Goal: Information Seeking & Learning: Learn about a topic

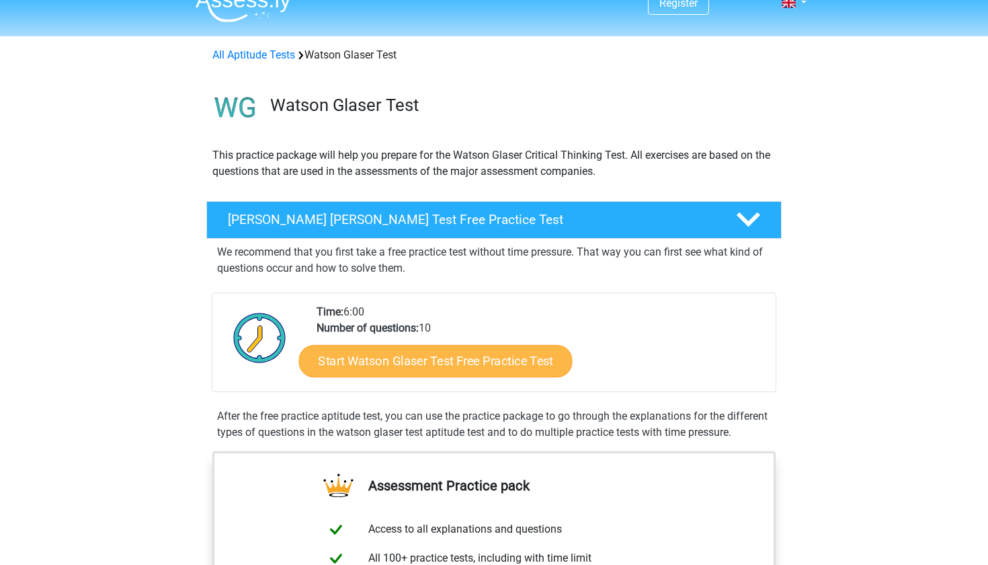
scroll to position [24, 0]
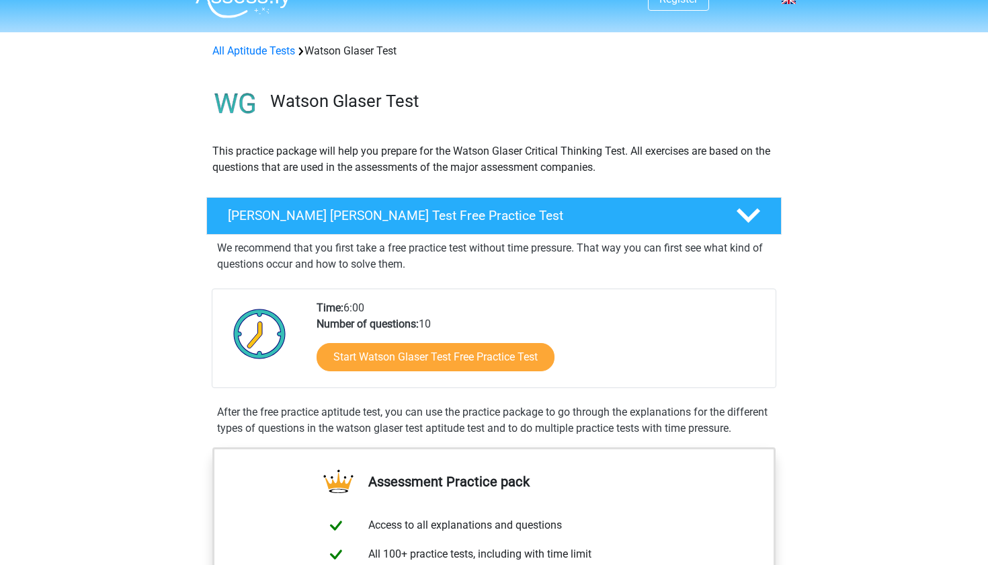
drag, startPoint x: 344, startPoint y: 306, endPoint x: 373, endPoint y: 306, distance: 28.9
click at [372, 306] on div "Time: 6:00 Number of questions: 10 Start [PERSON_NAME] [PERSON_NAME] Test Free …" at bounding box center [540, 343] width 468 height 87
click at [383, 341] on div "Start Watson Glaser Test Free Practice Test" at bounding box center [541, 359] width 448 height 55
click at [383, 377] on div "Start Watson Glaser Test Free Practice Test" at bounding box center [541, 359] width 448 height 55
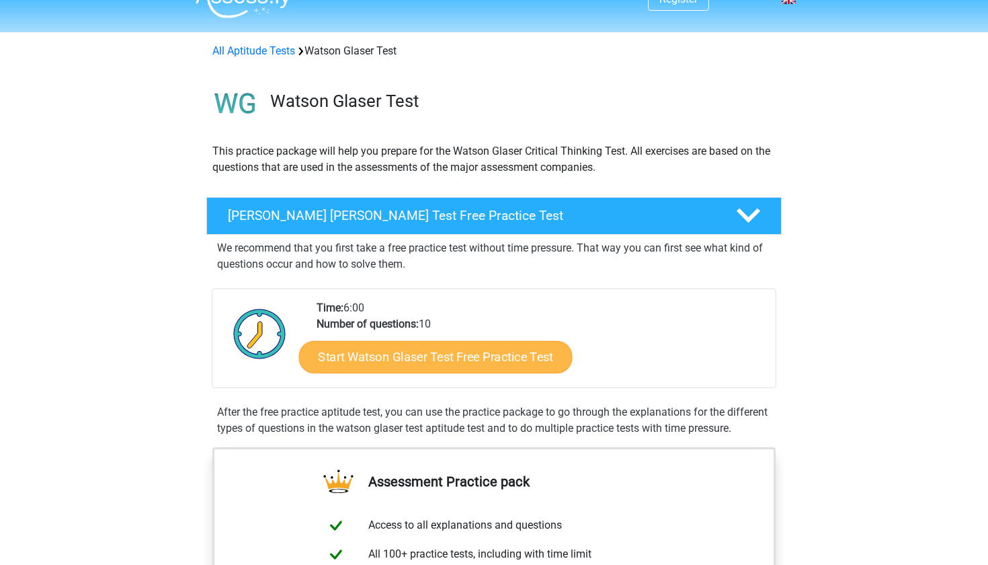
click at [392, 364] on link "Start Watson Glaser Test Free Practice Test" at bounding box center [436, 357] width 274 height 32
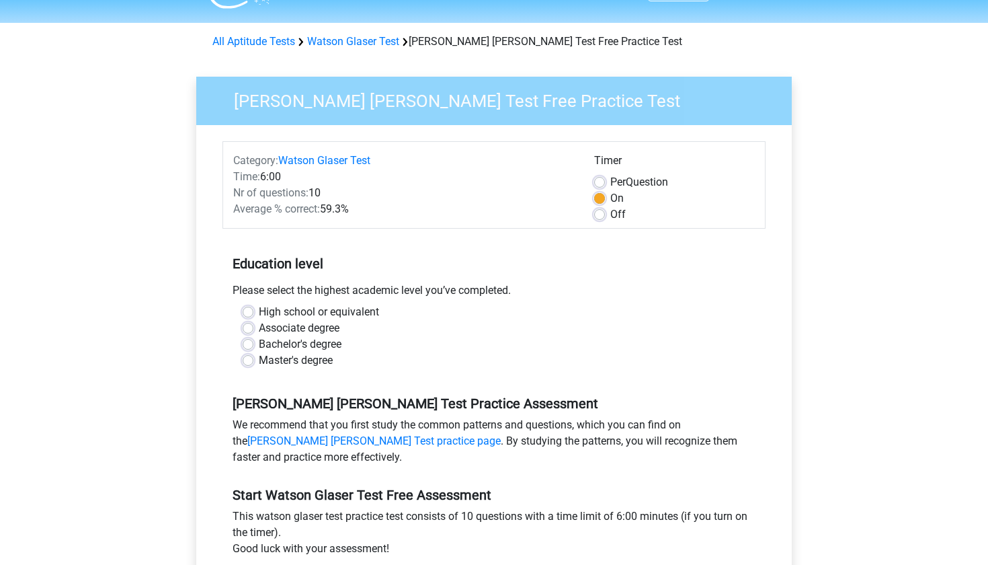
scroll to position [36, 0]
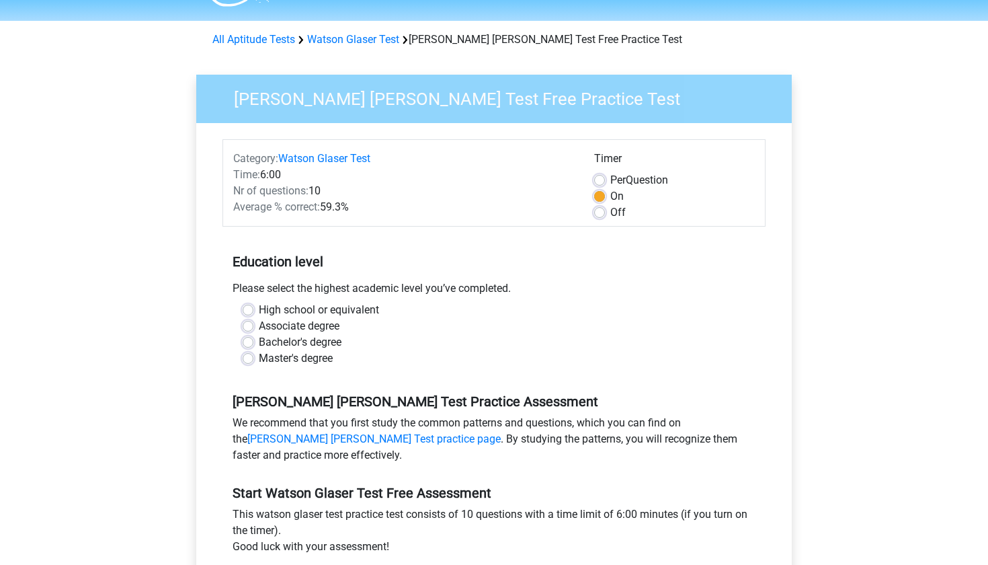
click at [323, 310] on label "High school or equivalent" at bounding box center [319, 310] width 120 height 16
click at [253, 310] on input "High school or equivalent" at bounding box center [248, 308] width 11 height 13
radio input "true"
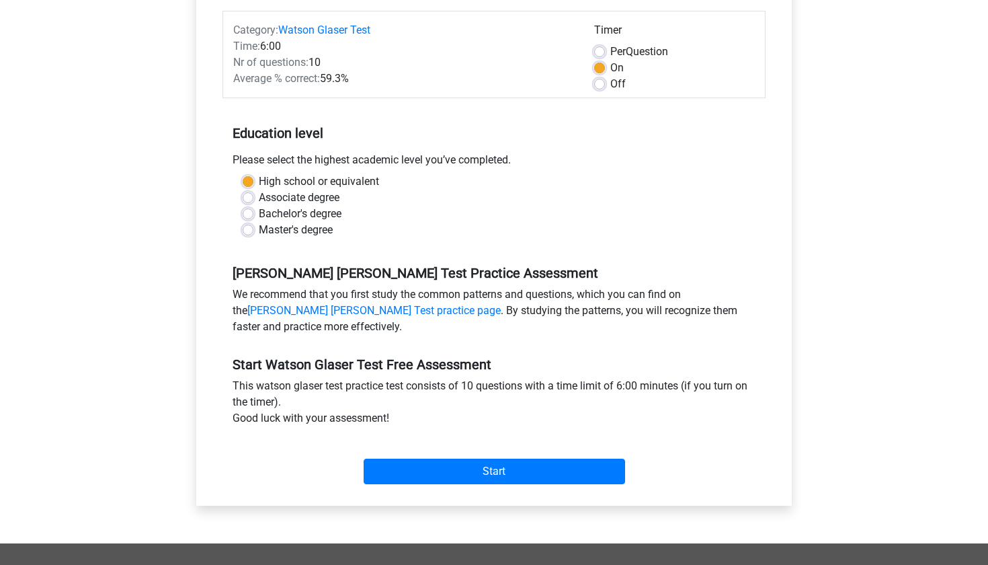
scroll to position [310, 0]
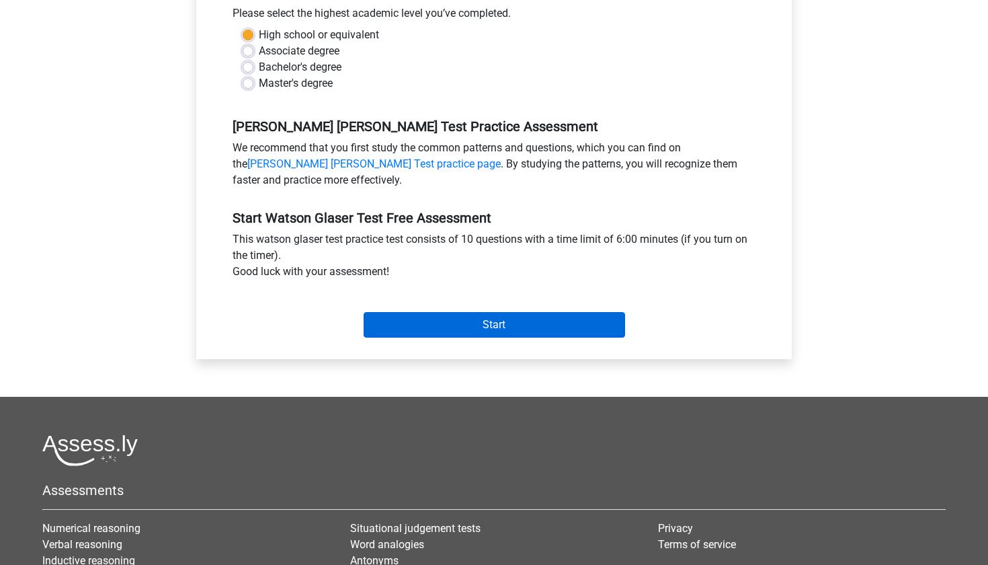
click at [398, 331] on input "Start" at bounding box center [494, 325] width 261 height 26
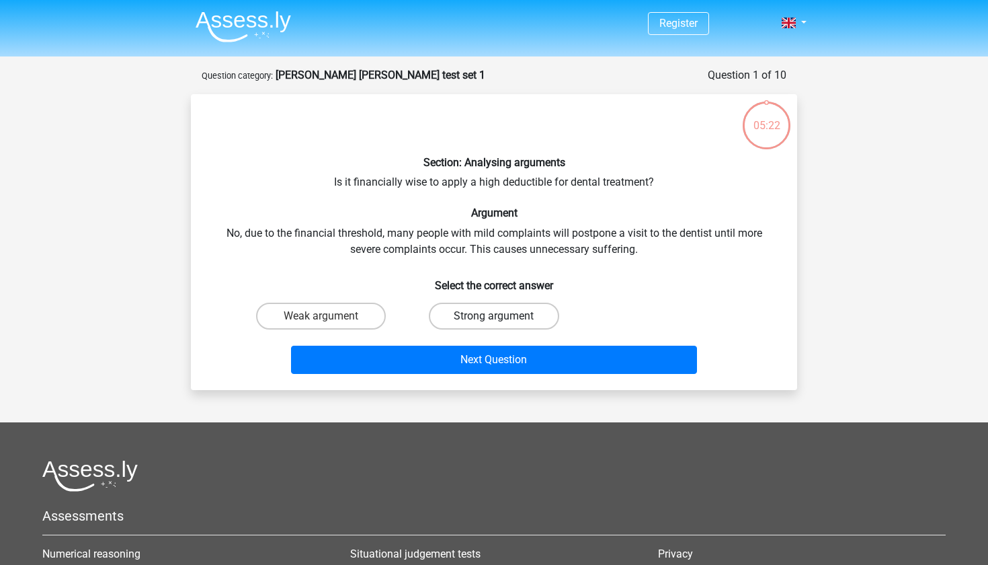
click at [467, 322] on label "Strong argument" at bounding box center [494, 315] width 130 height 27
click at [494, 322] on input "Strong argument" at bounding box center [498, 320] width 9 height 9
radio input "true"
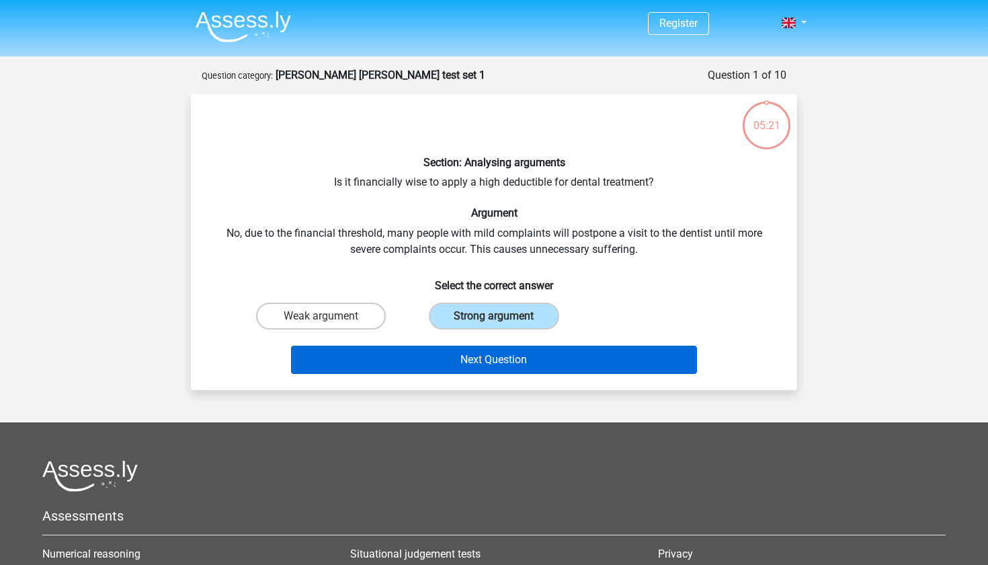
click at [452, 356] on button "Next Question" at bounding box center [494, 359] width 407 height 28
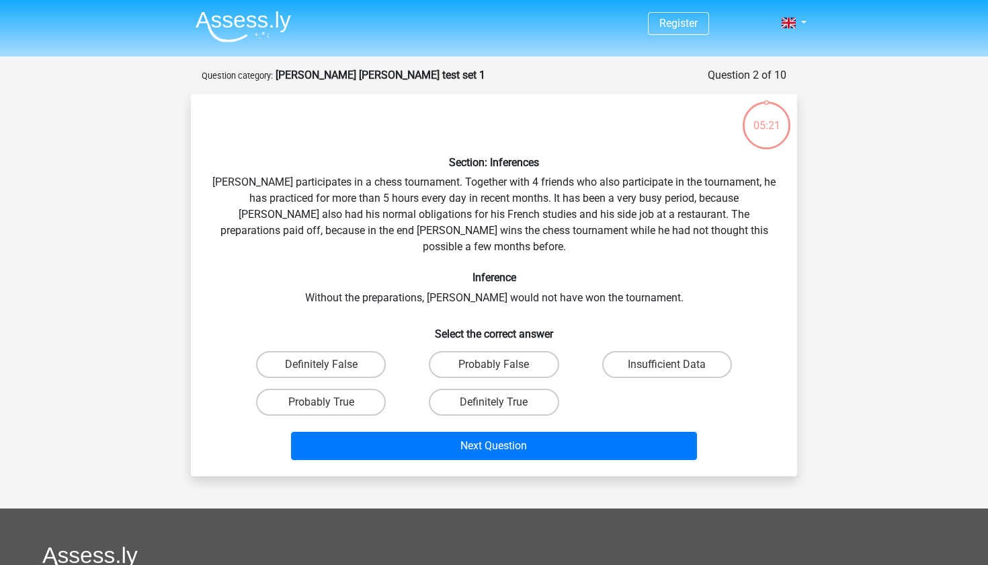
scroll to position [67, 0]
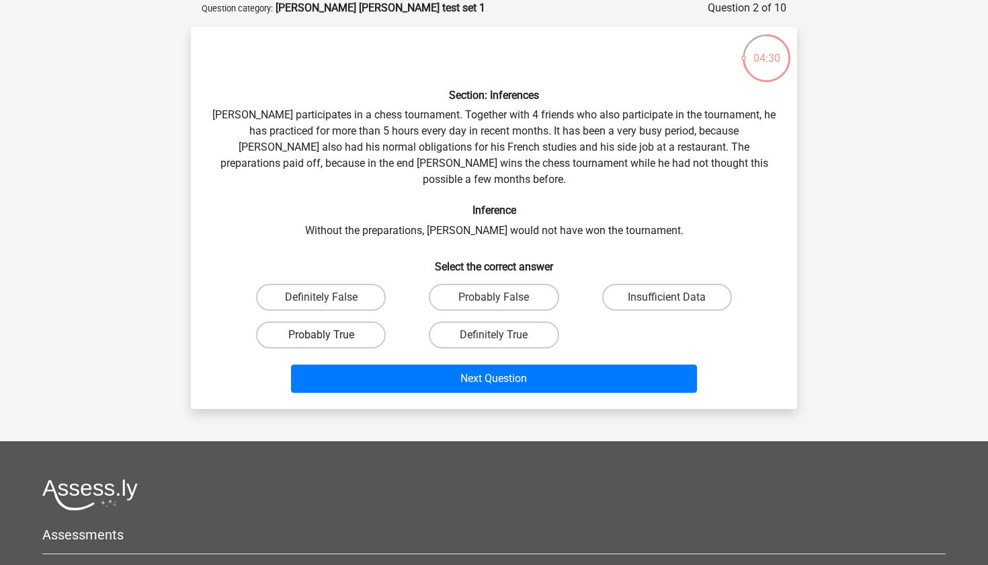
click at [358, 321] on label "Probably True" at bounding box center [321, 334] width 130 height 27
click at [330, 335] on input "Probably True" at bounding box center [325, 339] width 9 height 9
radio input "true"
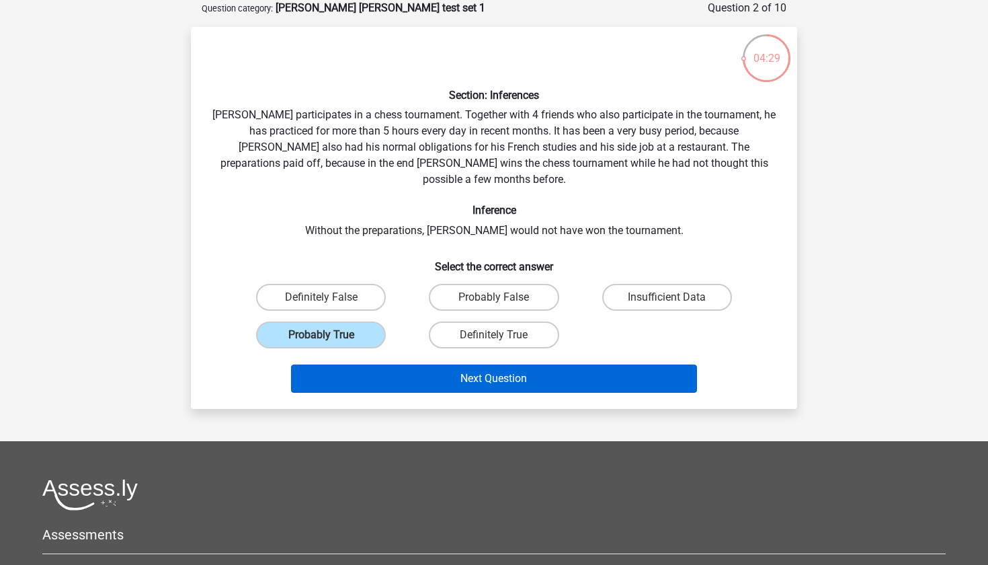
click at [374, 364] on button "Next Question" at bounding box center [494, 378] width 407 height 28
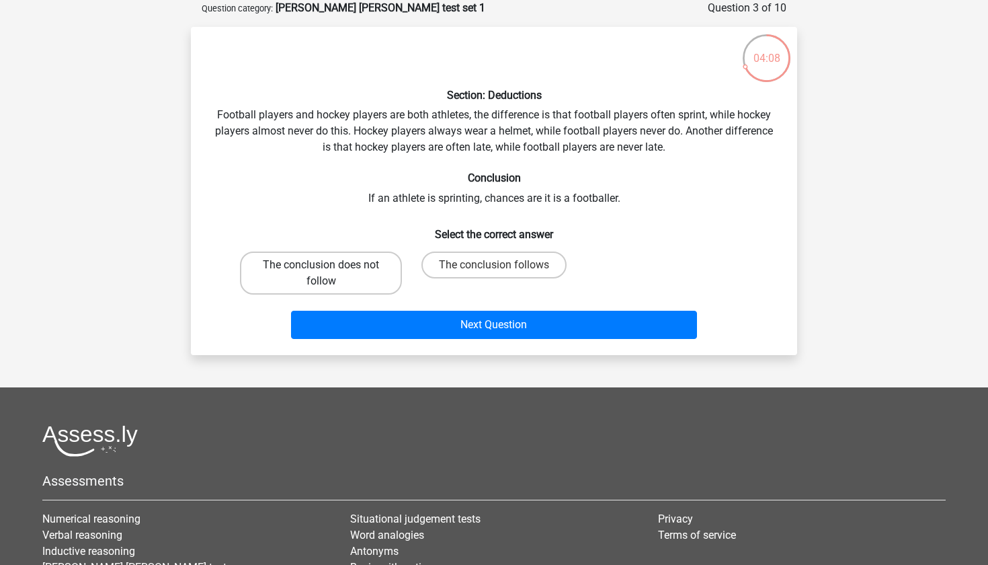
click at [340, 265] on label "The conclusion does not follow" at bounding box center [321, 272] width 162 height 43
click at [330, 265] on input "The conclusion does not follow" at bounding box center [325, 269] width 9 height 9
radio input "true"
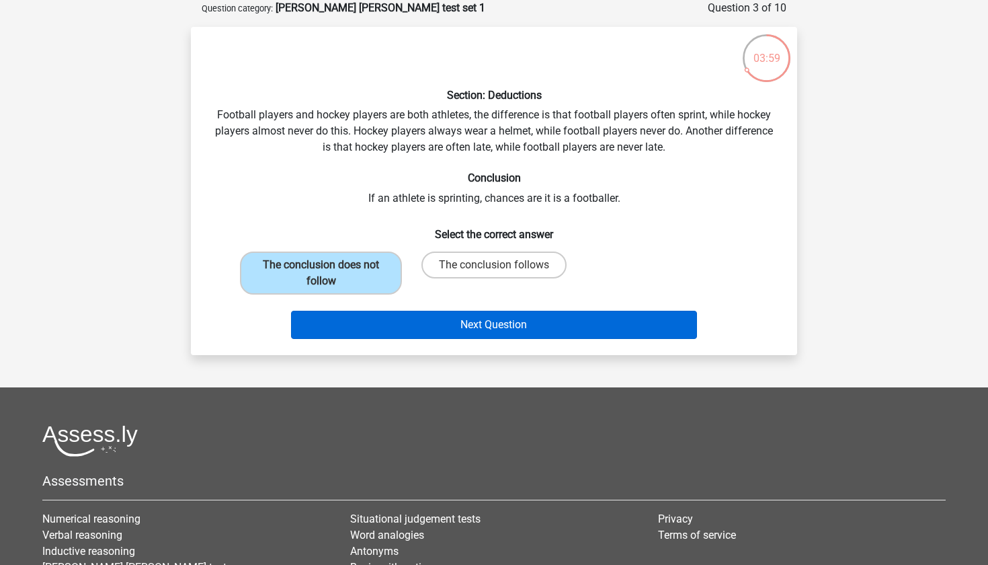
click at [432, 324] on button "Next Question" at bounding box center [494, 324] width 407 height 28
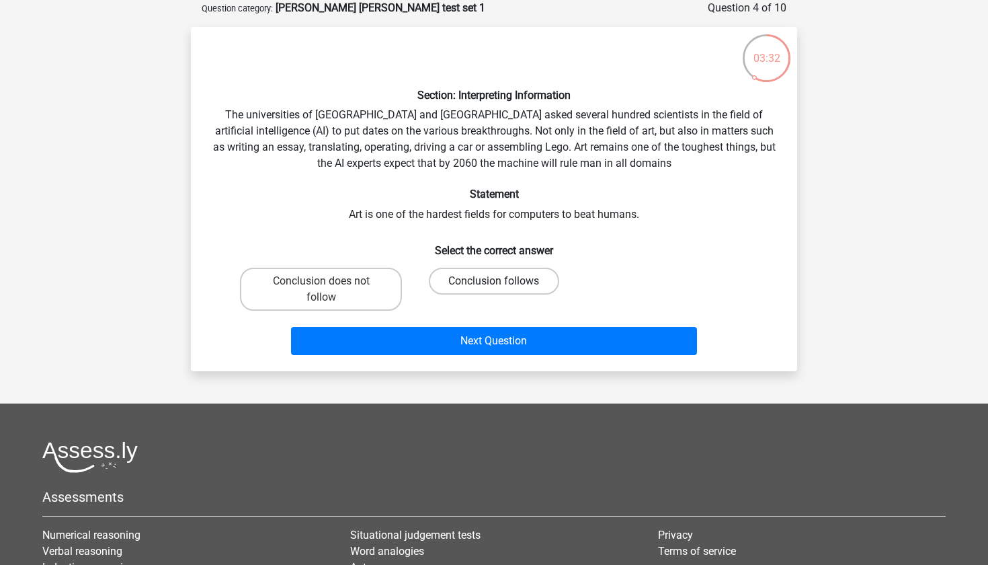
click at [469, 286] on label "Conclusion follows" at bounding box center [494, 280] width 130 height 27
click at [494, 286] on input "Conclusion follows" at bounding box center [498, 285] width 9 height 9
radio input "true"
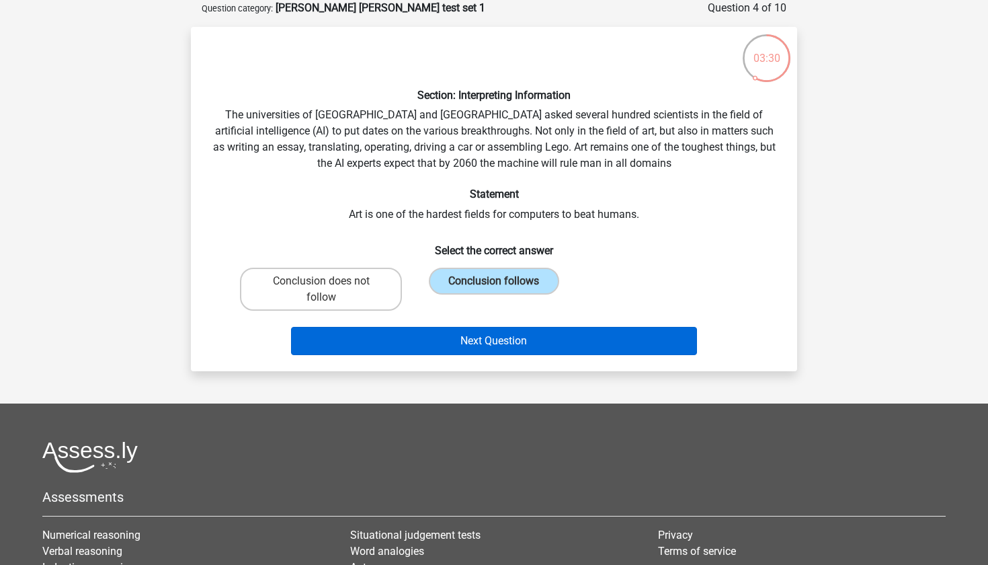
click at [465, 347] on button "Next Question" at bounding box center [494, 341] width 407 height 28
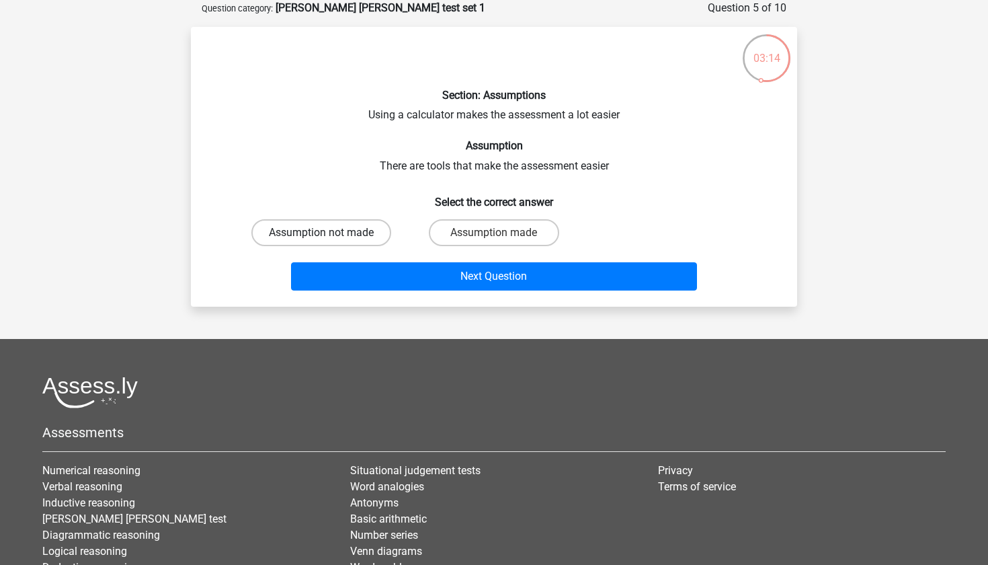
click at [368, 229] on label "Assumption not made" at bounding box center [321, 232] width 140 height 27
click at [330, 233] on input "Assumption not made" at bounding box center [325, 237] width 9 height 9
radio input "true"
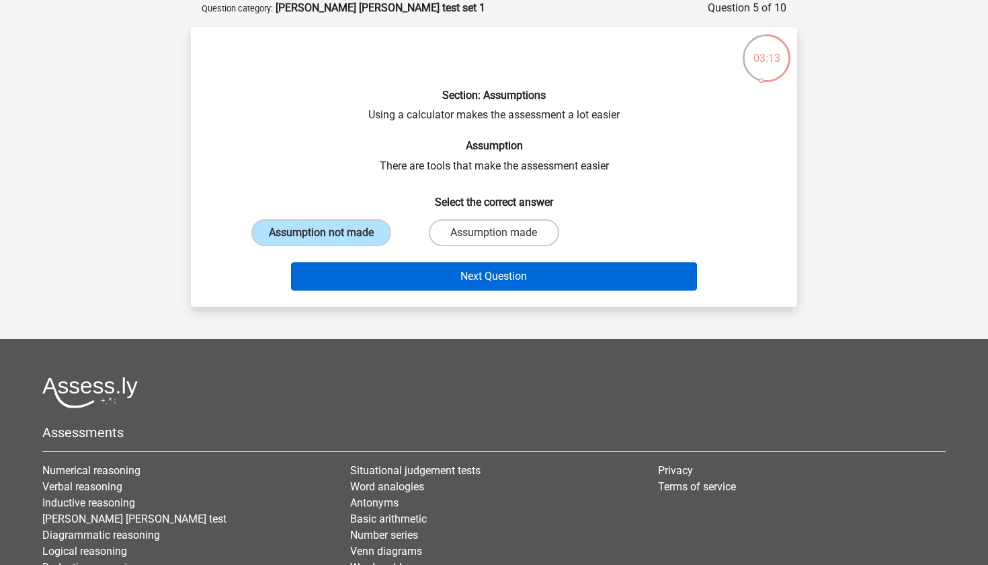
click at [382, 269] on button "Next Question" at bounding box center [494, 276] width 407 height 28
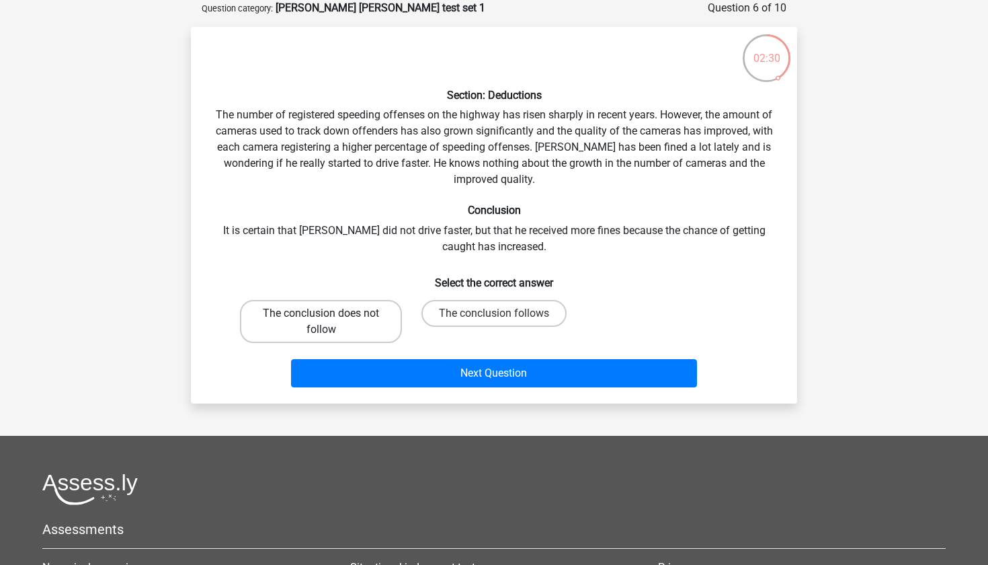
click at [366, 315] on label "The conclusion does not follow" at bounding box center [321, 321] width 162 height 43
click at [330, 315] on input "The conclusion does not follow" at bounding box center [325, 317] width 9 height 9
radio input "true"
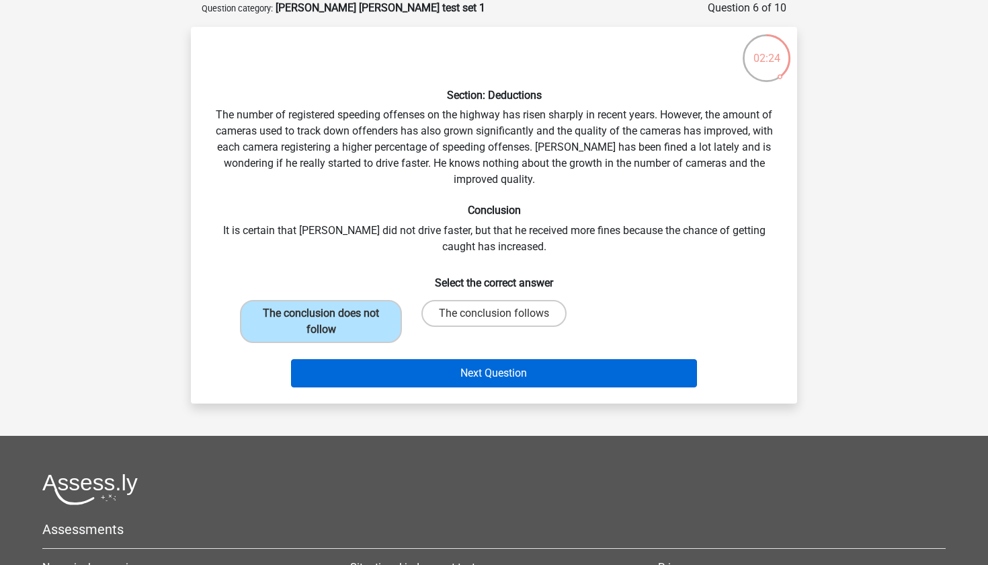
click at [405, 376] on button "Next Question" at bounding box center [494, 373] width 407 height 28
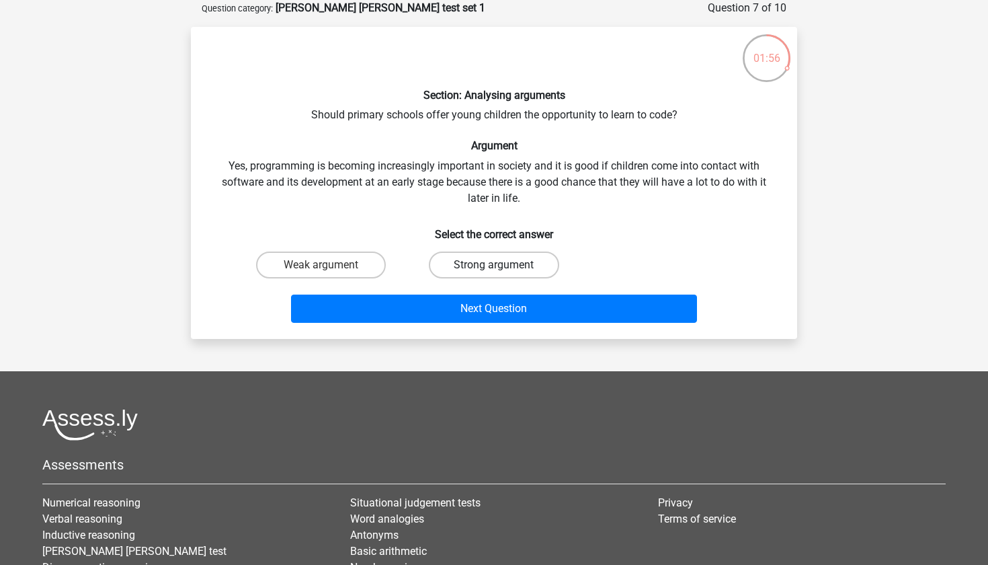
click at [456, 265] on label "Strong argument" at bounding box center [494, 264] width 130 height 27
click at [494, 265] on input "Strong argument" at bounding box center [498, 269] width 9 height 9
radio input "true"
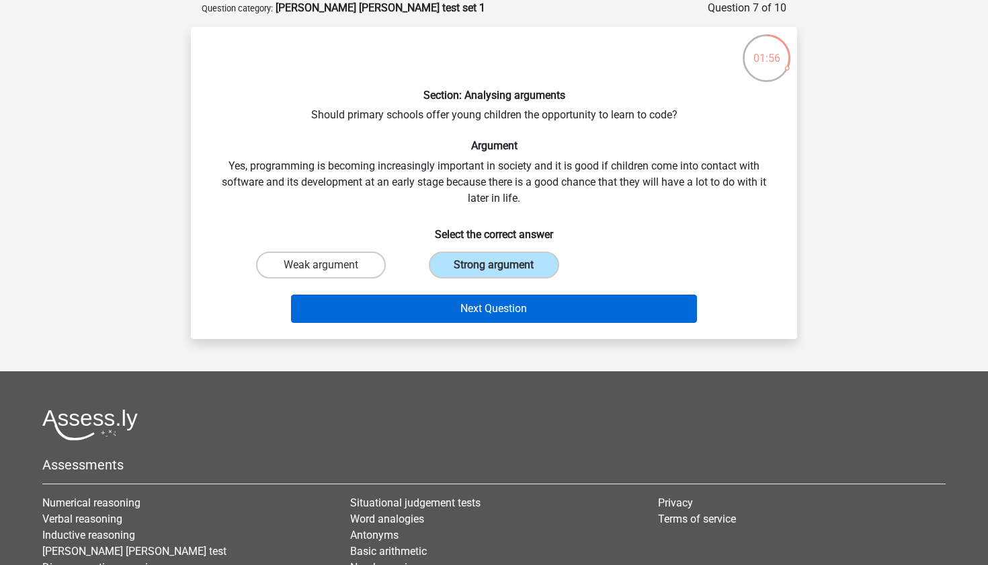
click at [464, 305] on button "Next Question" at bounding box center [494, 308] width 407 height 28
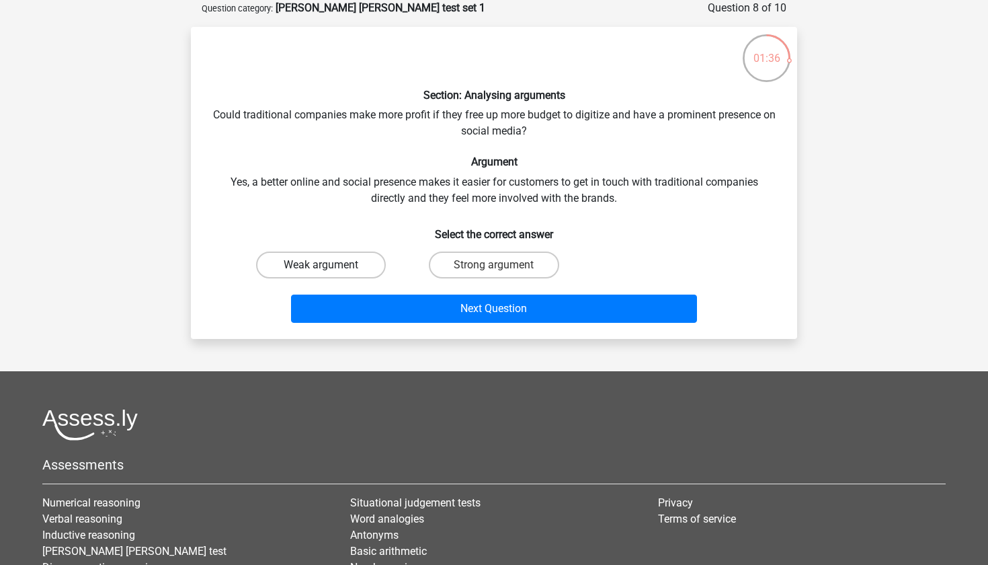
click at [360, 258] on label "Weak argument" at bounding box center [321, 264] width 130 height 27
click at [330, 265] on input "Weak argument" at bounding box center [325, 269] width 9 height 9
radio input "true"
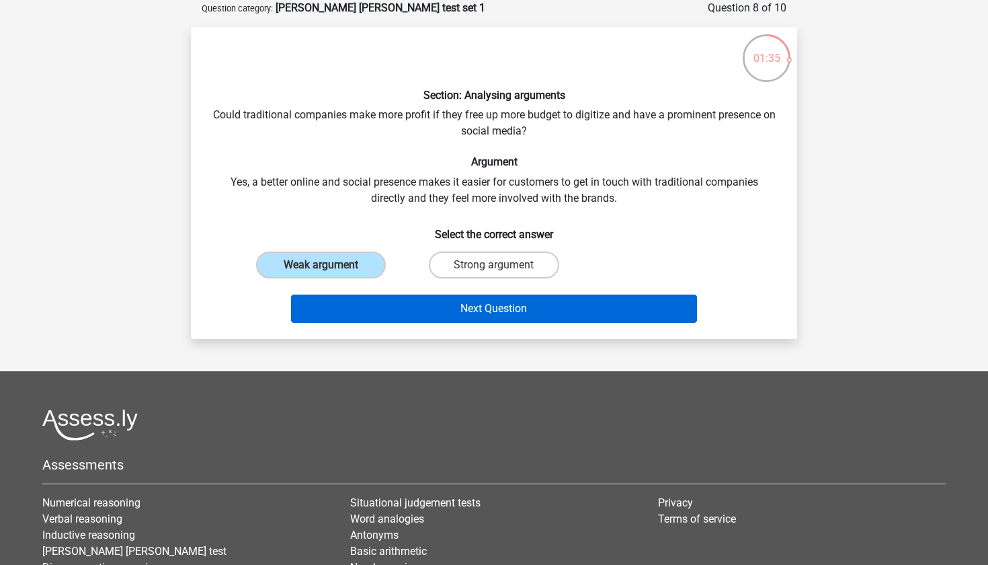
click at [360, 303] on button "Next Question" at bounding box center [494, 308] width 407 height 28
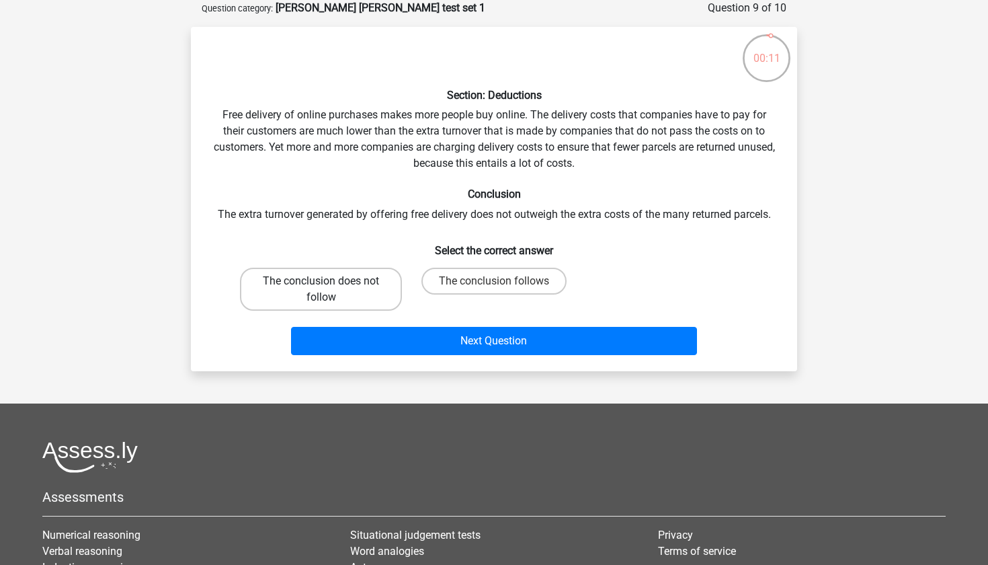
click at [347, 277] on label "The conclusion does not follow" at bounding box center [321, 288] width 162 height 43
click at [330, 281] on input "The conclusion does not follow" at bounding box center [325, 285] width 9 height 9
radio input "true"
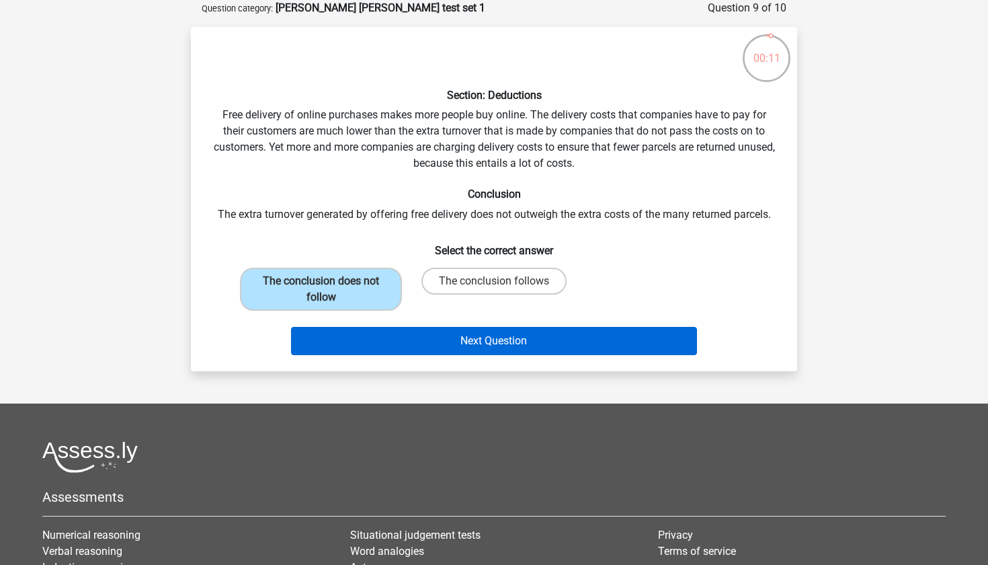
click at [429, 349] on button "Next Question" at bounding box center [494, 341] width 407 height 28
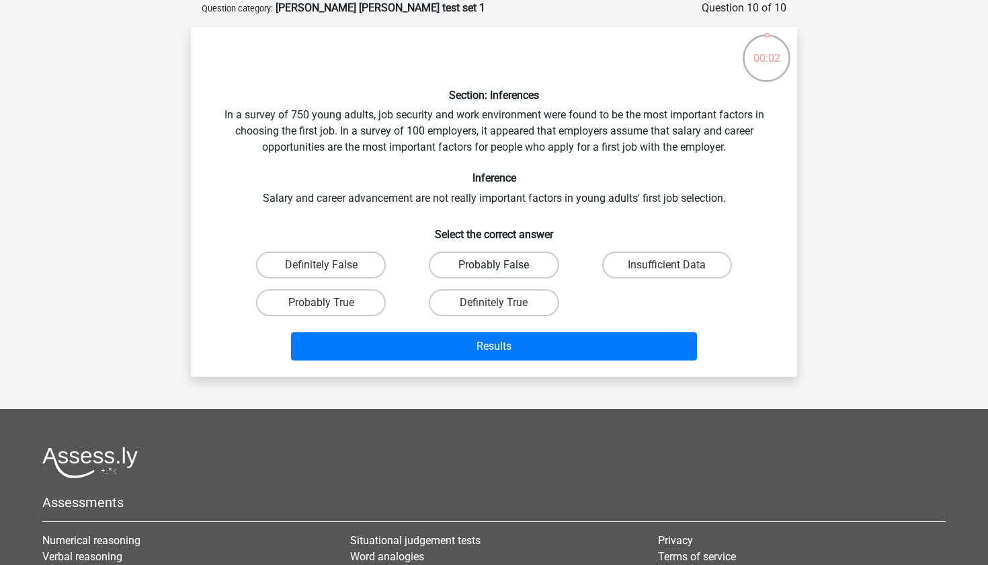
click at [497, 263] on label "Probably False" at bounding box center [494, 264] width 130 height 27
click at [497, 265] on input "Probably False" at bounding box center [498, 269] width 9 height 9
radio input "true"
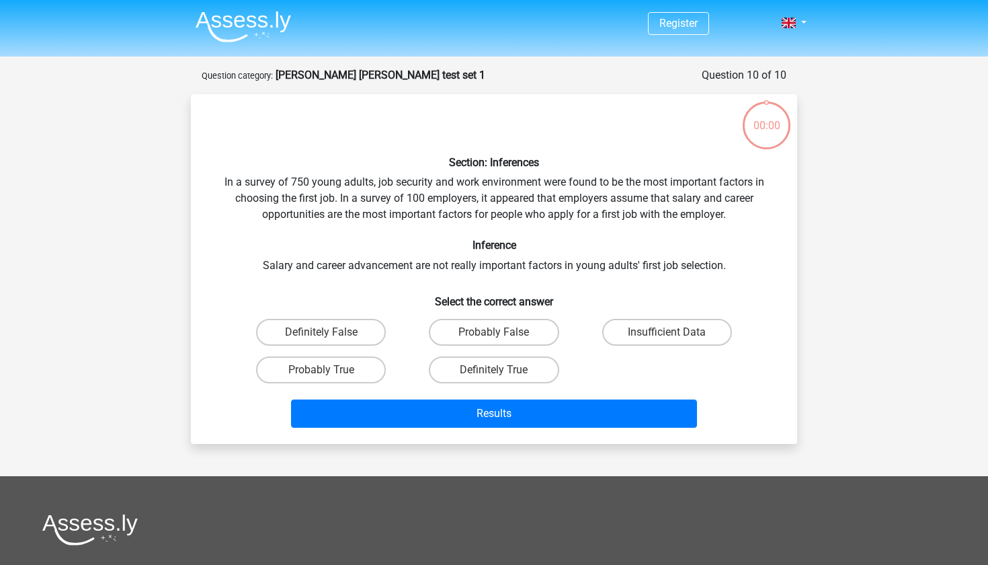
scroll to position [67, 0]
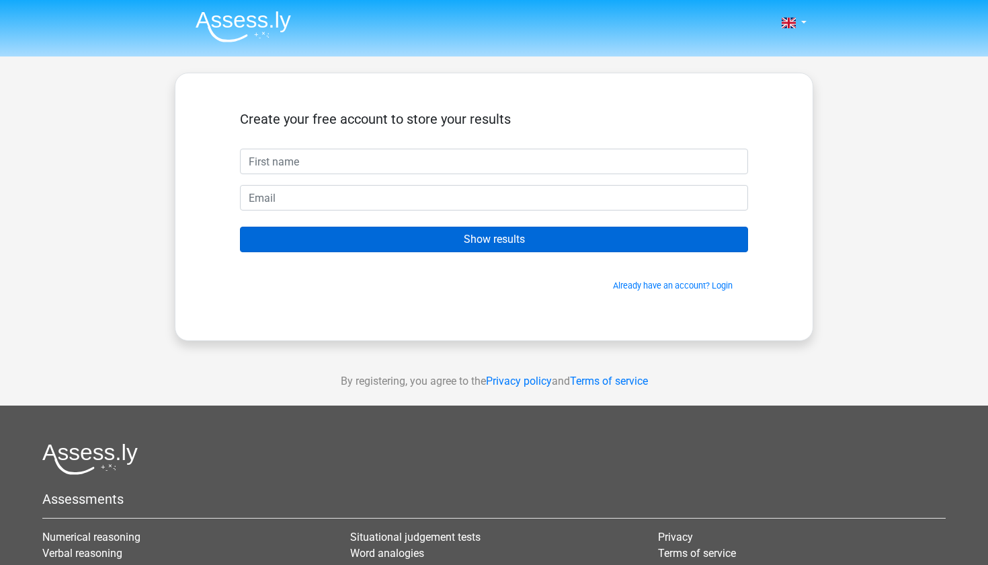
click at [467, 237] on input "Show results" at bounding box center [494, 239] width 508 height 26
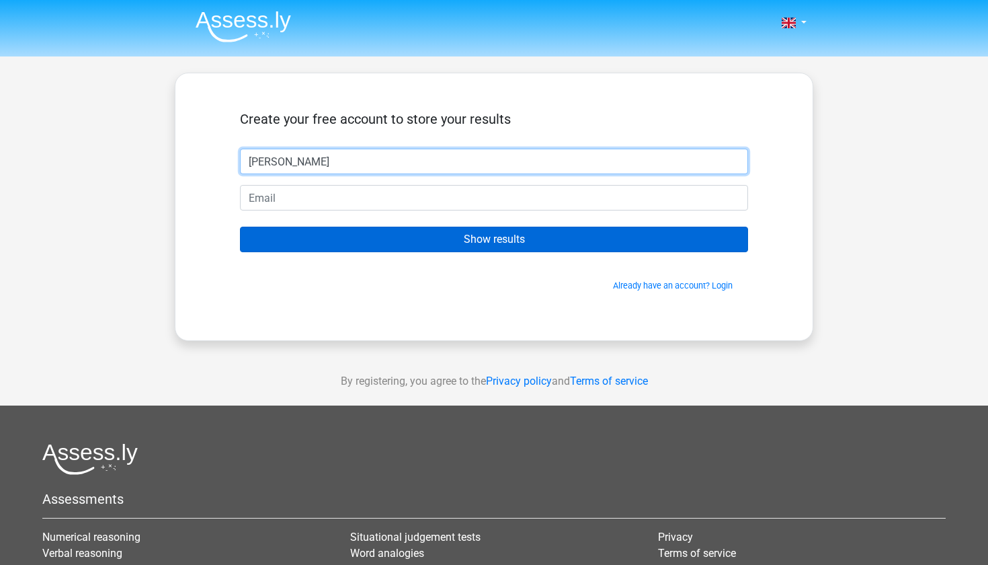
type input "Alex"
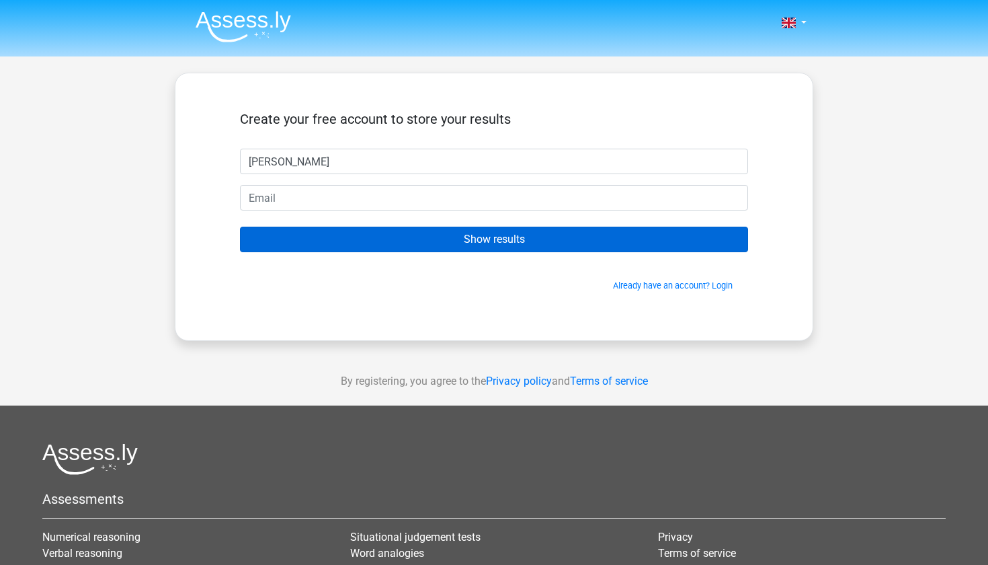
click at [445, 231] on input "Show results" at bounding box center [494, 239] width 508 height 26
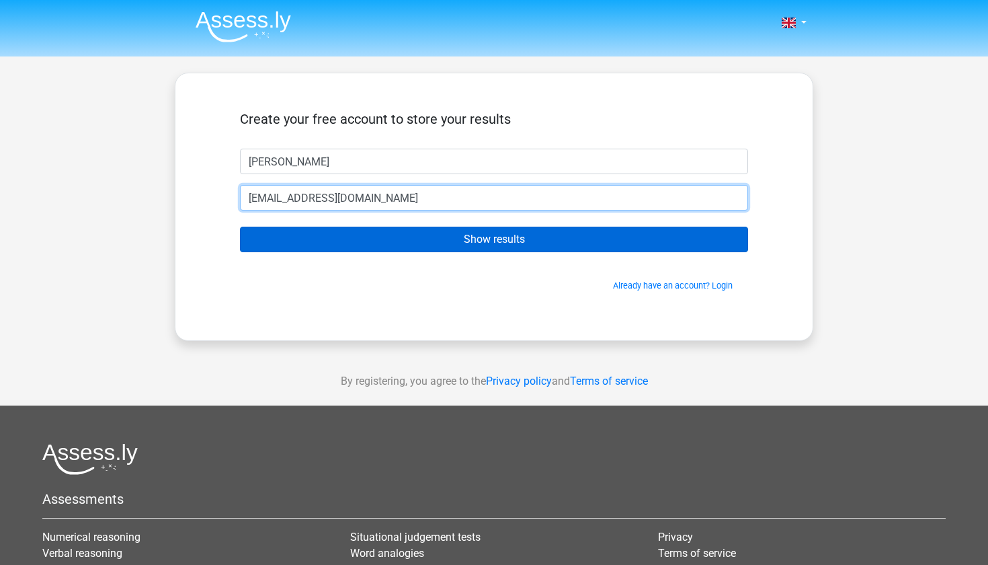
type input "alexoram926@gmail.com"
click at [494, 239] on input "Show results" at bounding box center [494, 239] width 508 height 26
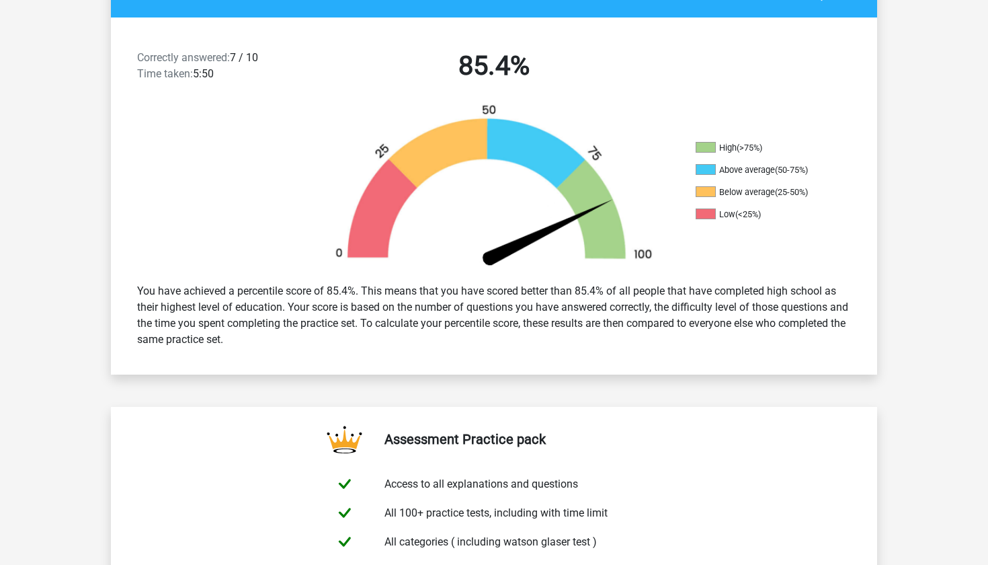
scroll to position [324, 0]
click at [709, 150] on span at bounding box center [706, 147] width 20 height 11
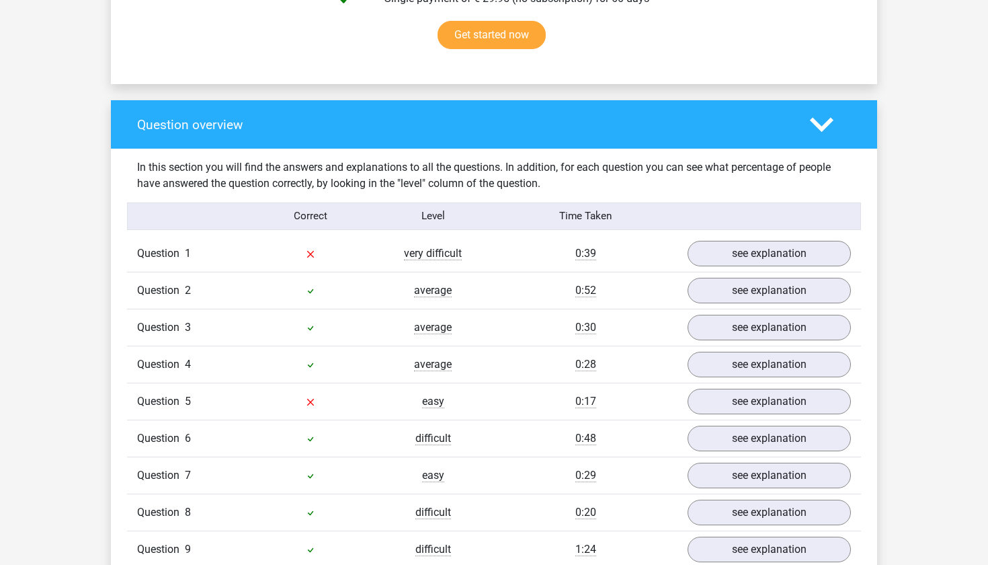
scroll to position [919, 0]
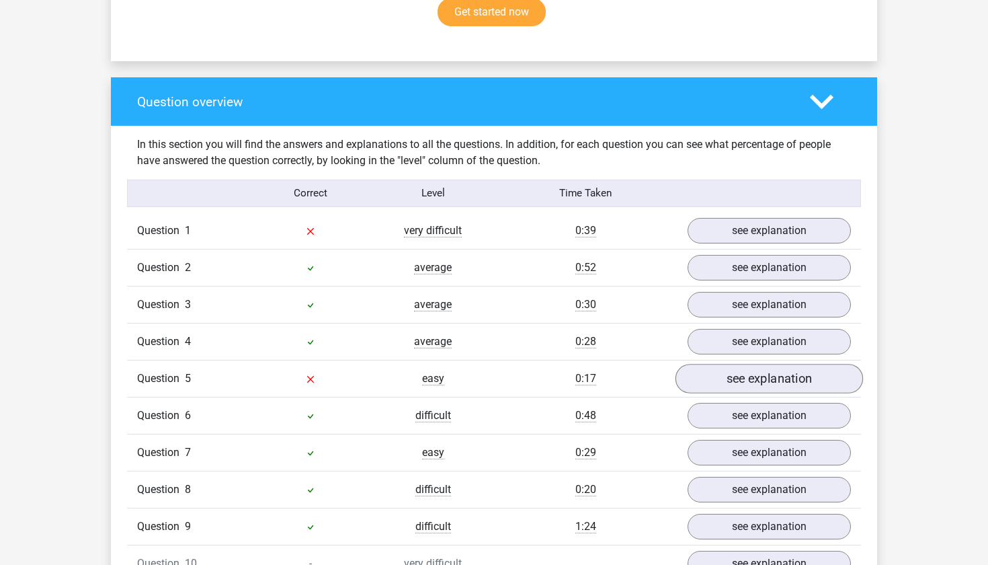
click at [747, 373] on link "see explanation" at bounding box center [769, 379] width 188 height 30
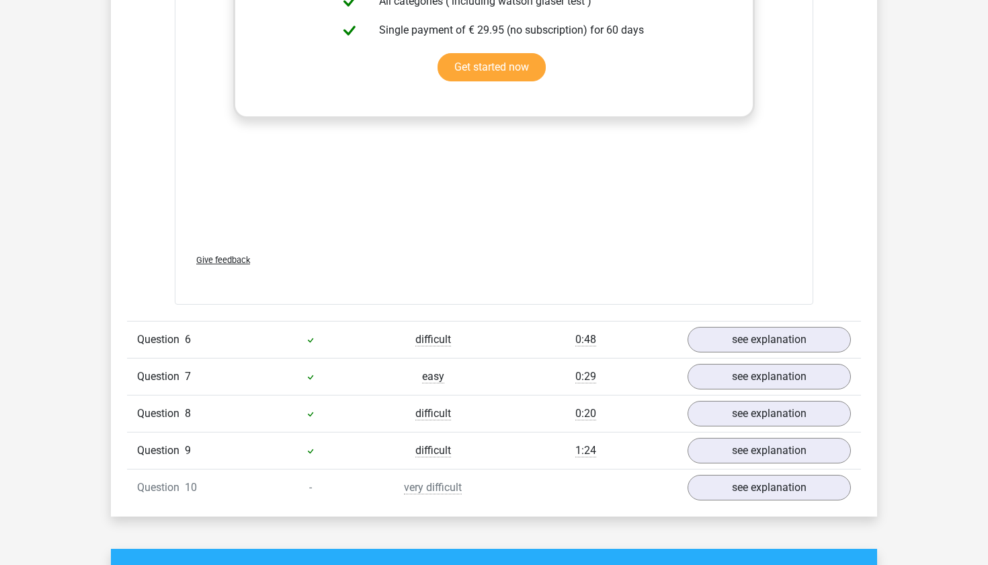
scroll to position [1685, 0]
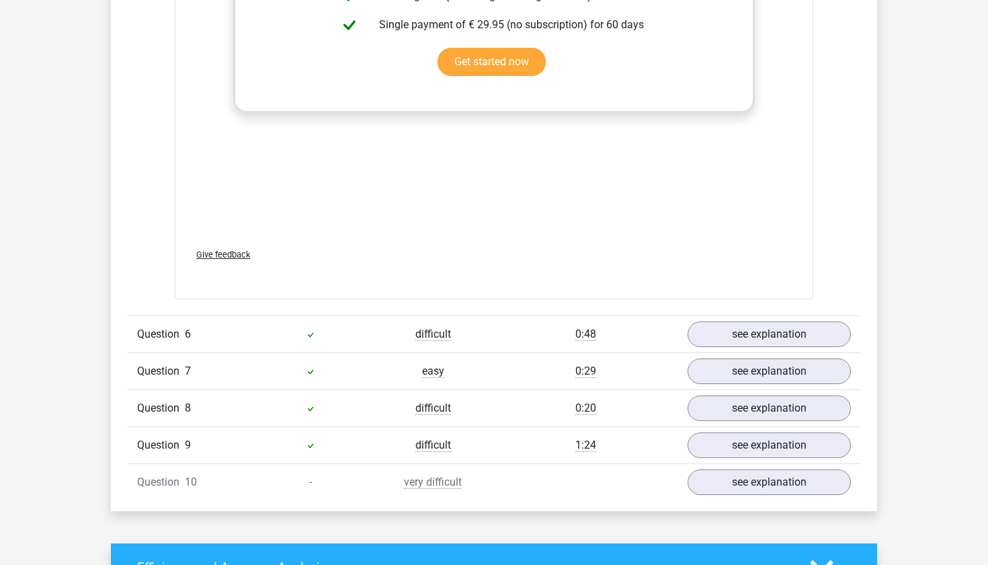
click at [315, 337] on icon at bounding box center [310, 334] width 11 height 11
click at [759, 488] on link "see explanation" at bounding box center [769, 482] width 188 height 30
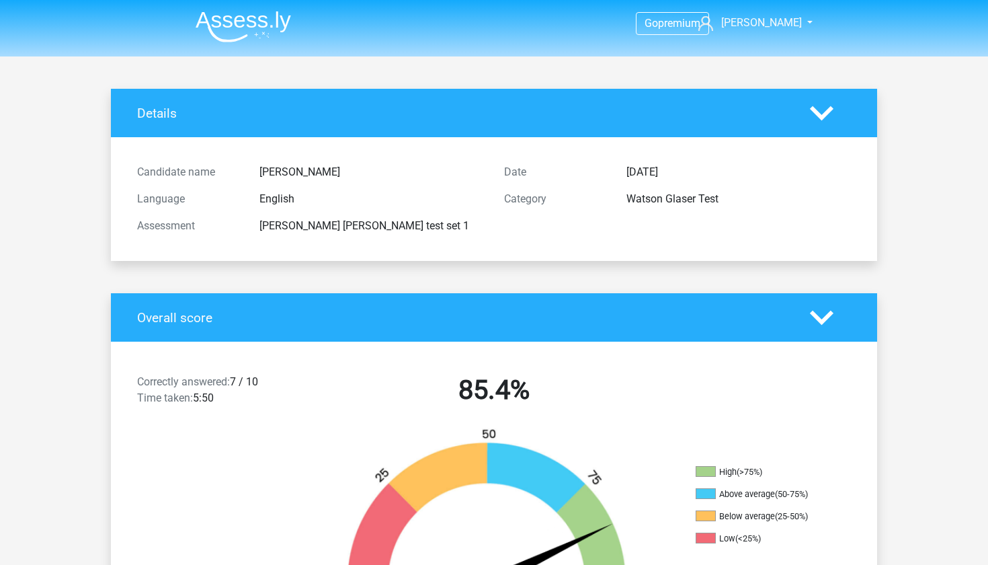
scroll to position [0, 0]
